Goal: Transaction & Acquisition: Download file/media

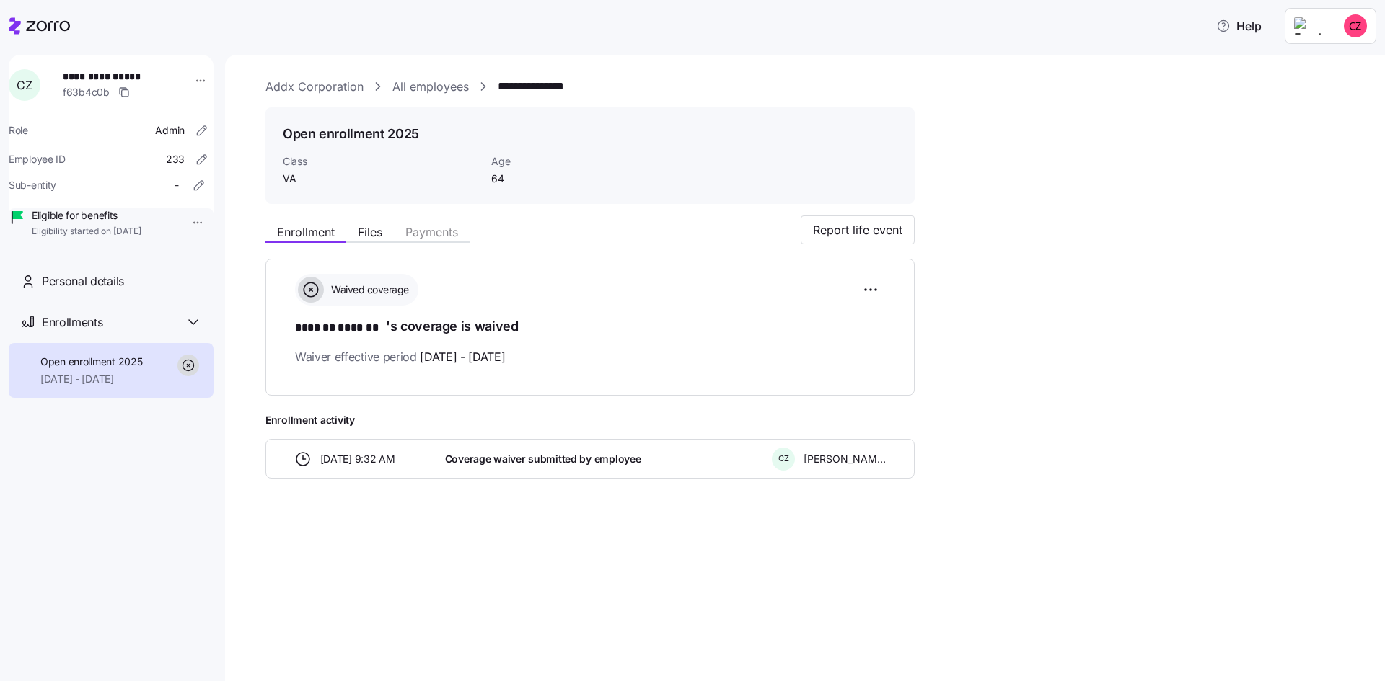
click at [303, 80] on link "Addx Corporation" at bounding box center [314, 87] width 98 height 18
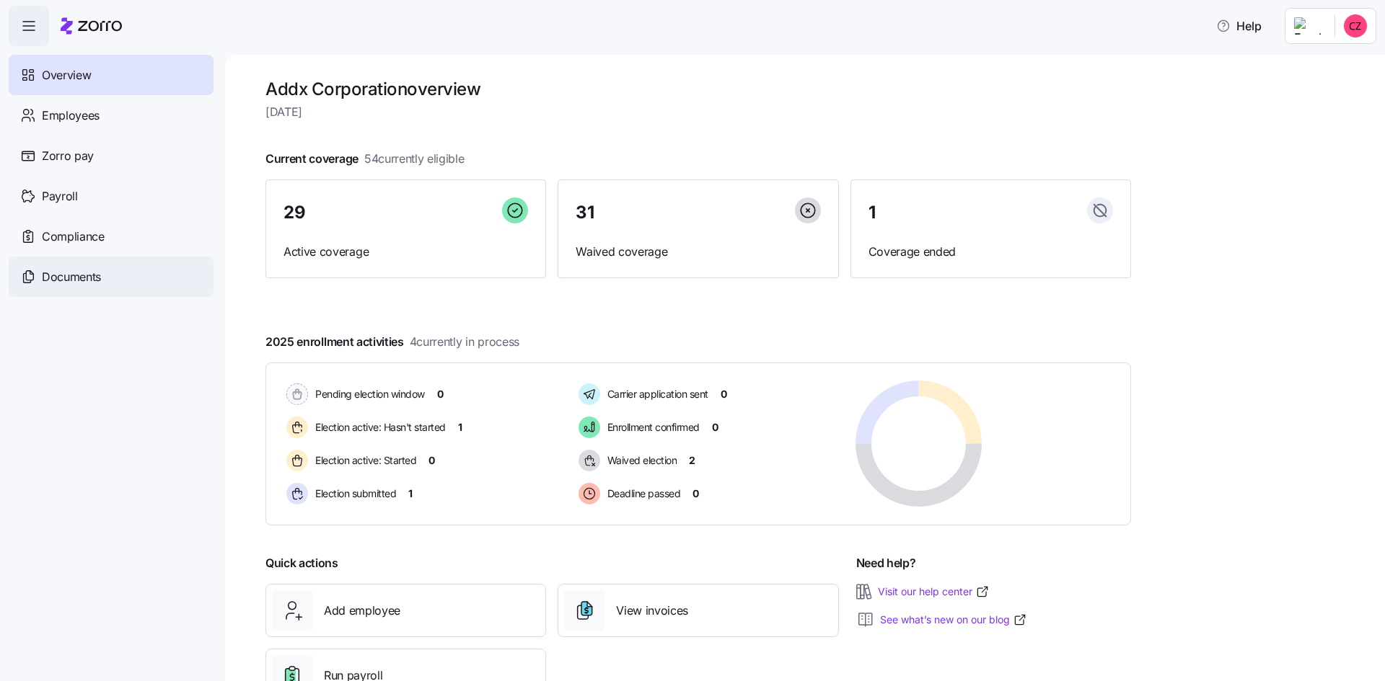
click at [71, 273] on span "Documents" at bounding box center [71, 277] width 59 height 18
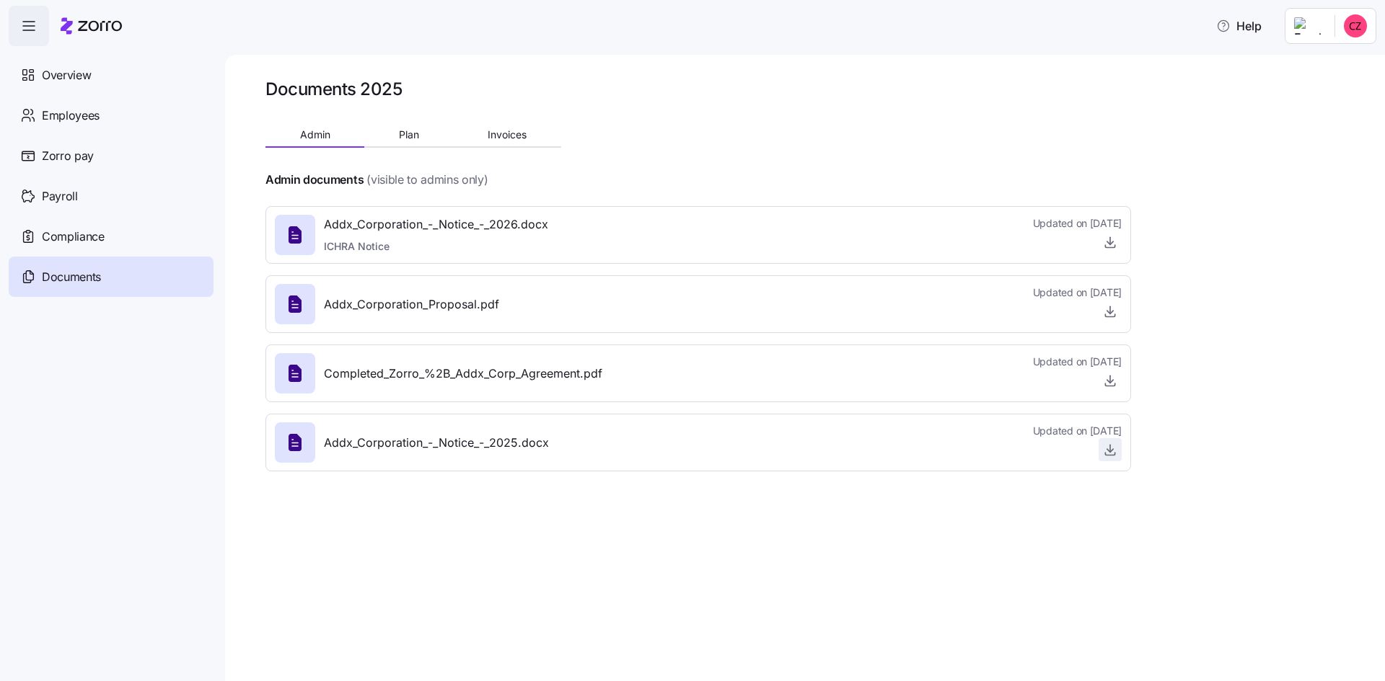
click at [1111, 442] on span "button" at bounding box center [1110, 450] width 22 height 22
drag, startPoint x: 420, startPoint y: 446, endPoint x: 800, endPoint y: 447, distance: 379.3
click at [423, 446] on span "Addx_Corporation_-_Notice_-_2025.docx" at bounding box center [436, 443] width 225 height 18
click at [1105, 449] on icon "button" at bounding box center [1110, 450] width 14 height 14
click at [1107, 381] on icon "button" at bounding box center [1110, 381] width 6 height 3
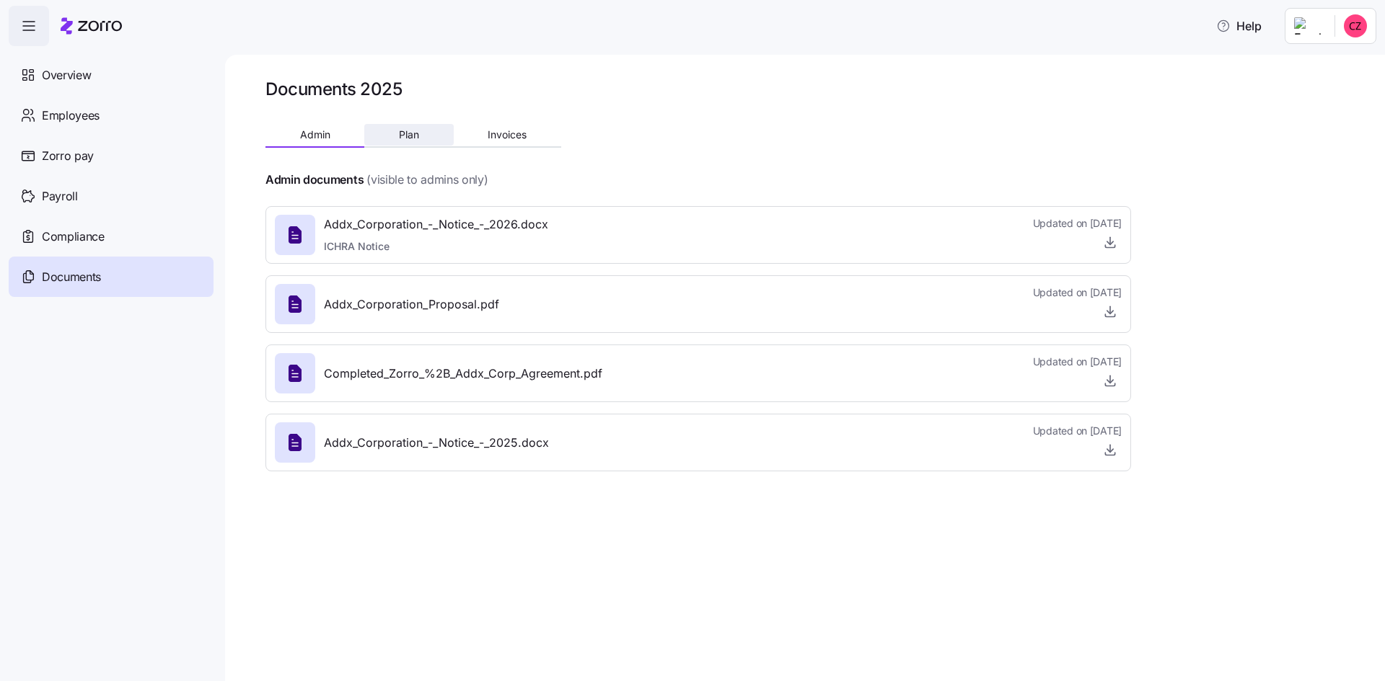
click at [421, 139] on button "Plan" at bounding box center [408, 135] width 89 height 22
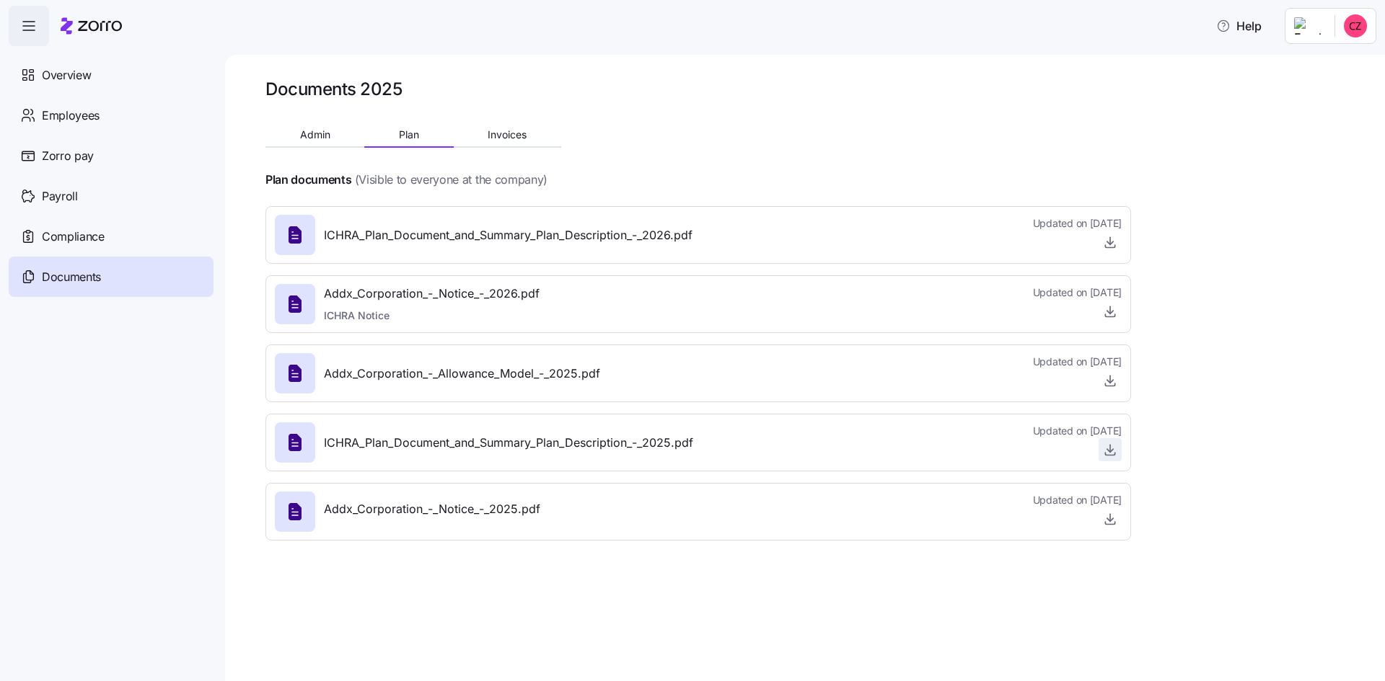
click at [1111, 446] on icon "button" at bounding box center [1110, 450] width 14 height 14
